Goal: Task Accomplishment & Management: Use online tool/utility

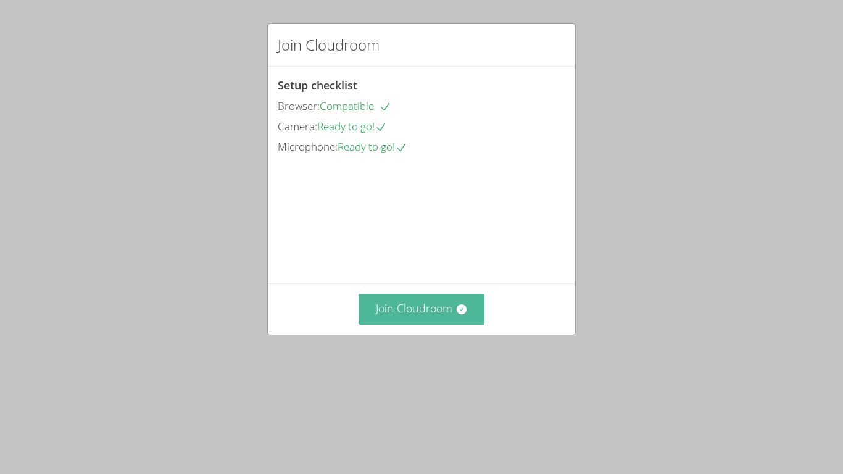
click at [432, 324] on button "Join Cloudroom" at bounding box center [421, 309] width 126 height 30
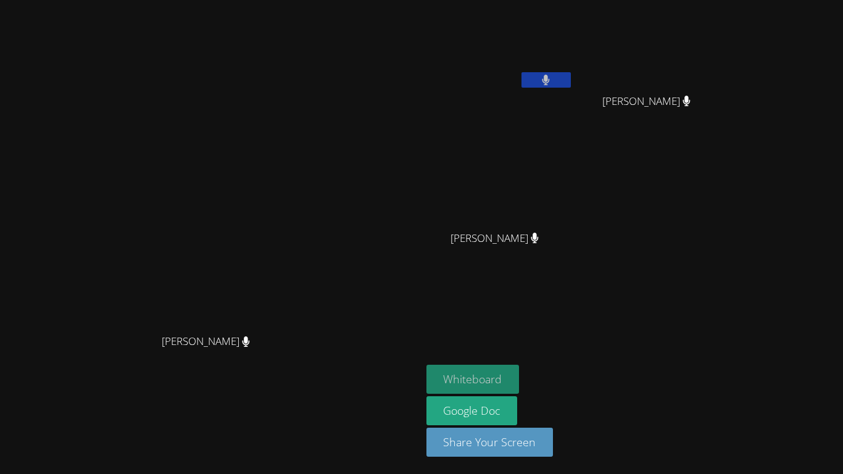
click at [490, 375] on button "Whiteboard" at bounding box center [472, 379] width 93 height 29
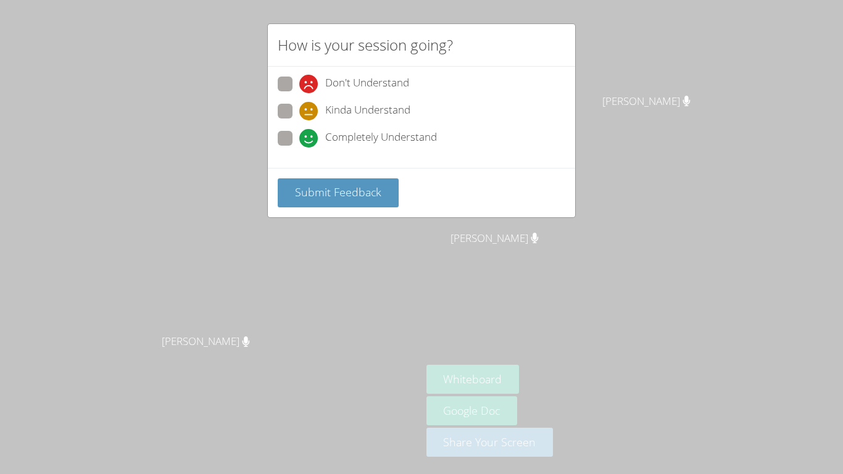
click at [354, 141] on span "Completely Understand" at bounding box center [381, 138] width 112 height 19
click at [310, 141] on input "Completely Understand" at bounding box center [304, 136] width 10 height 10
radio input "true"
